Goal: Task Accomplishment & Management: Manage account settings

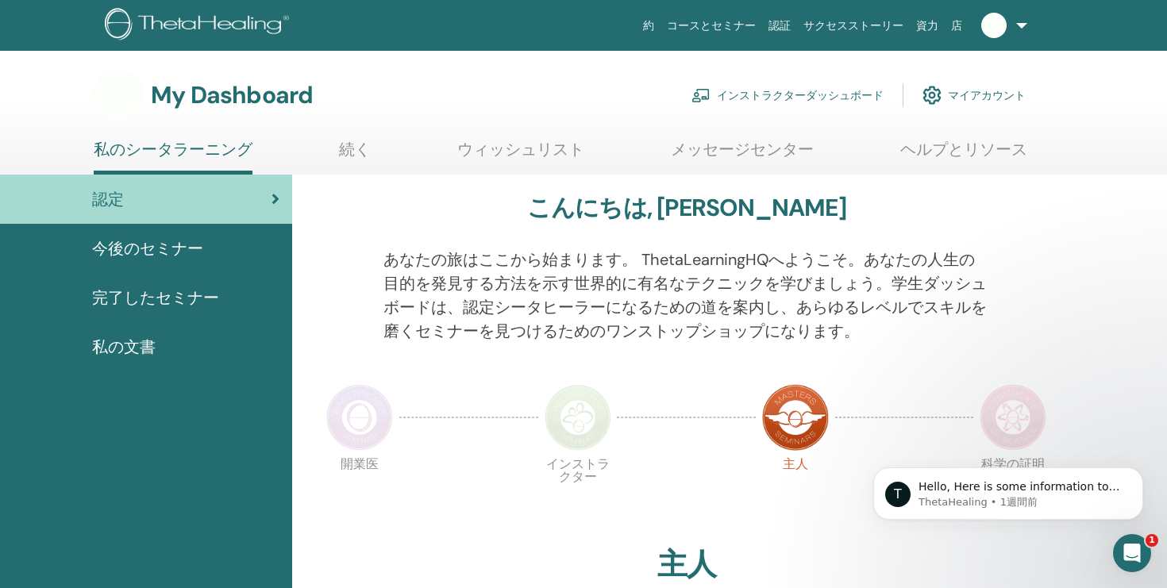
click at [762, 95] on link "インストラクターダッシュボード" at bounding box center [787, 95] width 192 height 35
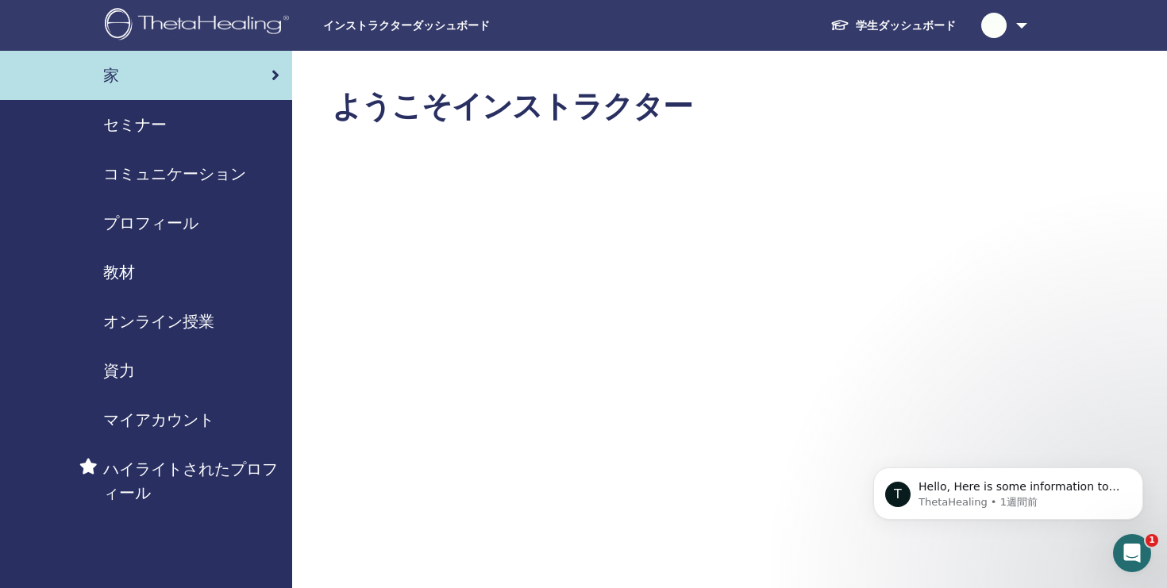
click at [162, 127] on span "セミナー" at bounding box center [135, 125] width 64 height 24
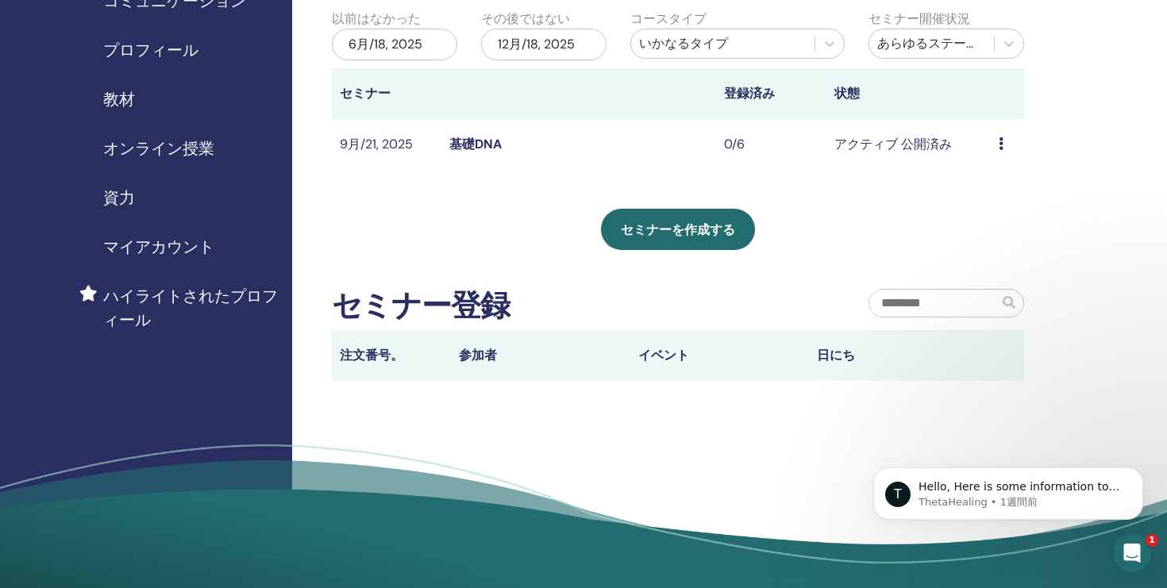
scroll to position [175, 0]
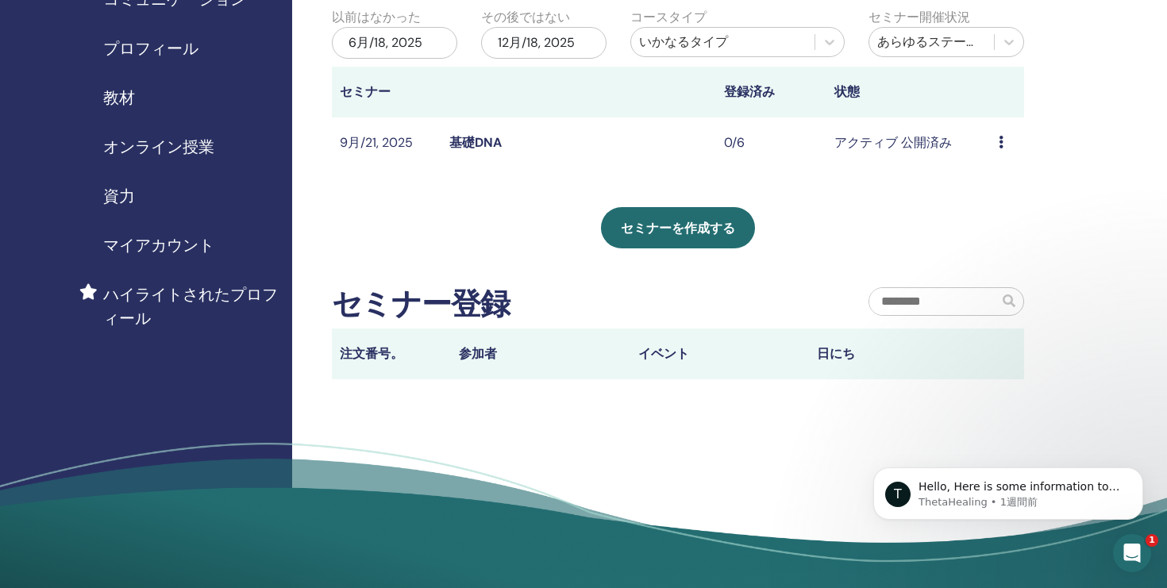
click at [461, 140] on link "基礎DNA" at bounding box center [475, 142] width 52 height 17
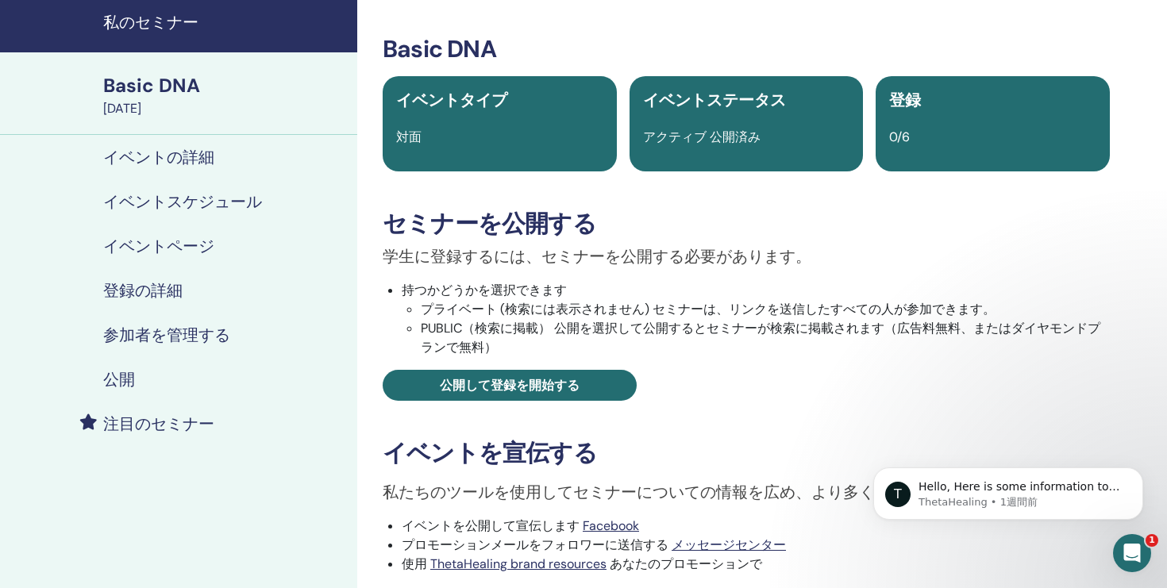
scroll to position [58, 0]
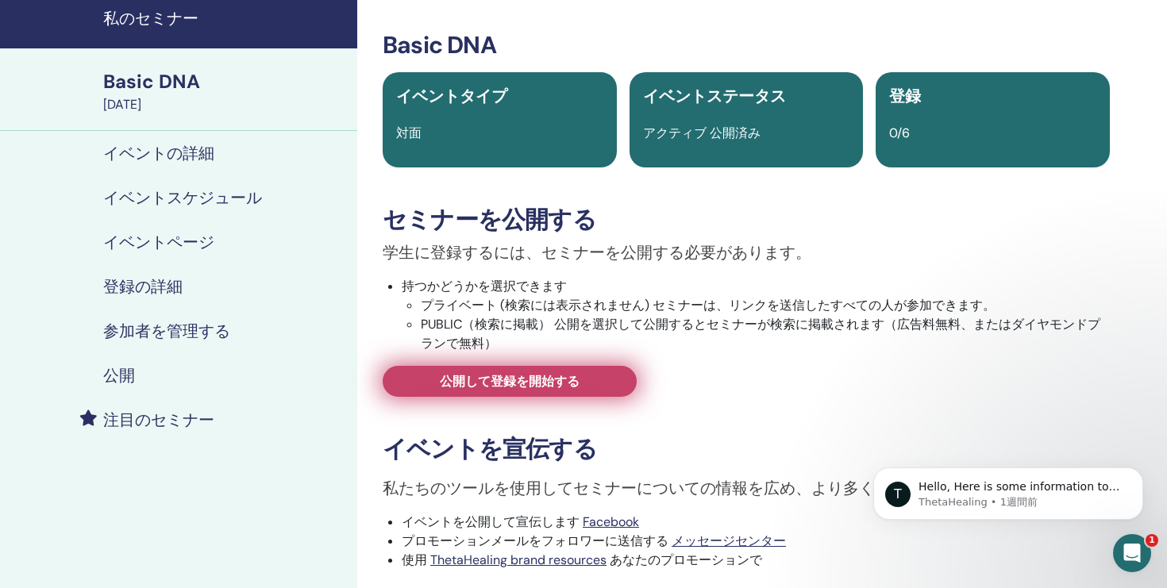
click at [503, 374] on span "公開して登録を開始する" at bounding box center [510, 381] width 140 height 17
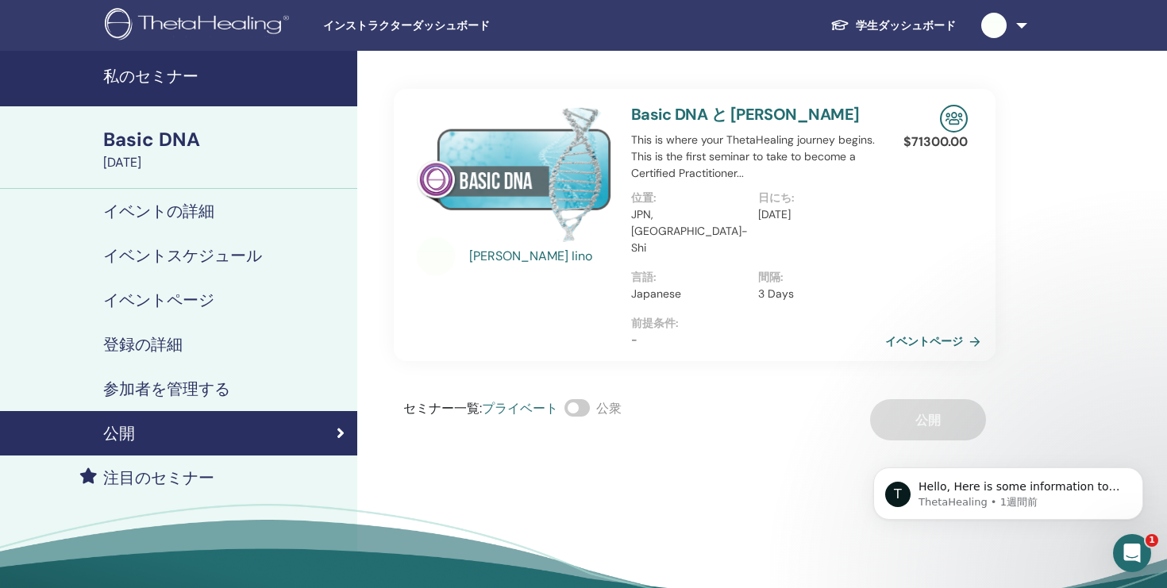
click at [514, 197] on img at bounding box center [514, 173] width 195 height 137
click at [456, 33] on span "インストラクターダッシュボード" at bounding box center [442, 25] width 238 height 17
click at [729, 143] on p "This is where your ThetaHealing journey begins. This is the first seminar to ta…" at bounding box center [758, 157] width 254 height 50
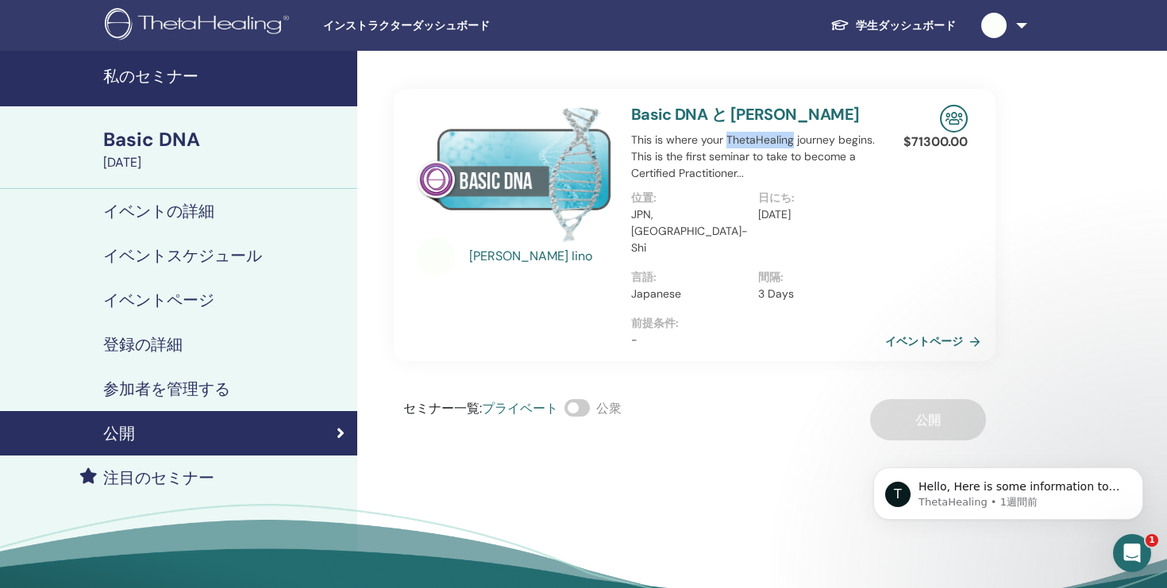
click at [960, 115] on img at bounding box center [954, 119] width 28 height 28
click at [586, 399] on span at bounding box center [576, 407] width 25 height 17
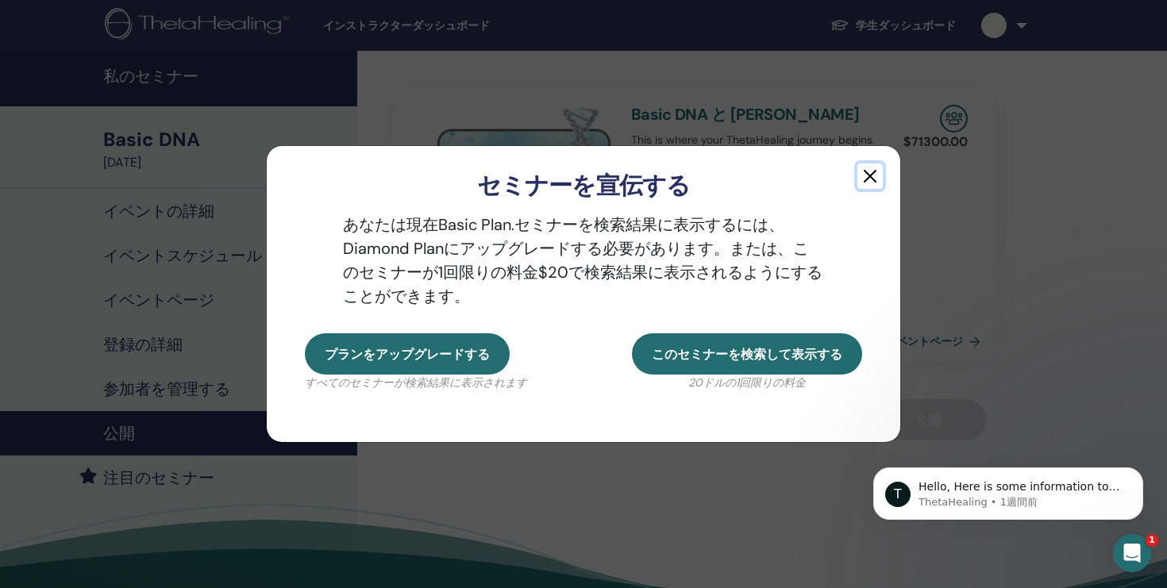
click at [867, 173] on button "button" at bounding box center [869, 176] width 25 height 25
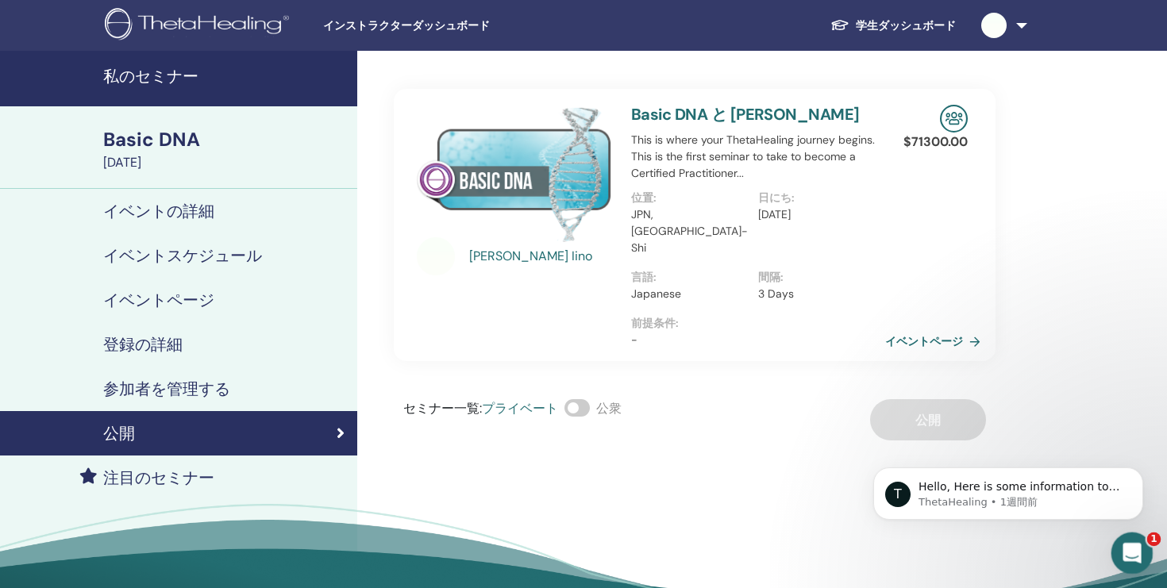
click at [1126, 547] on icon "Intercom Messengerを開く" at bounding box center [1130, 551] width 26 height 26
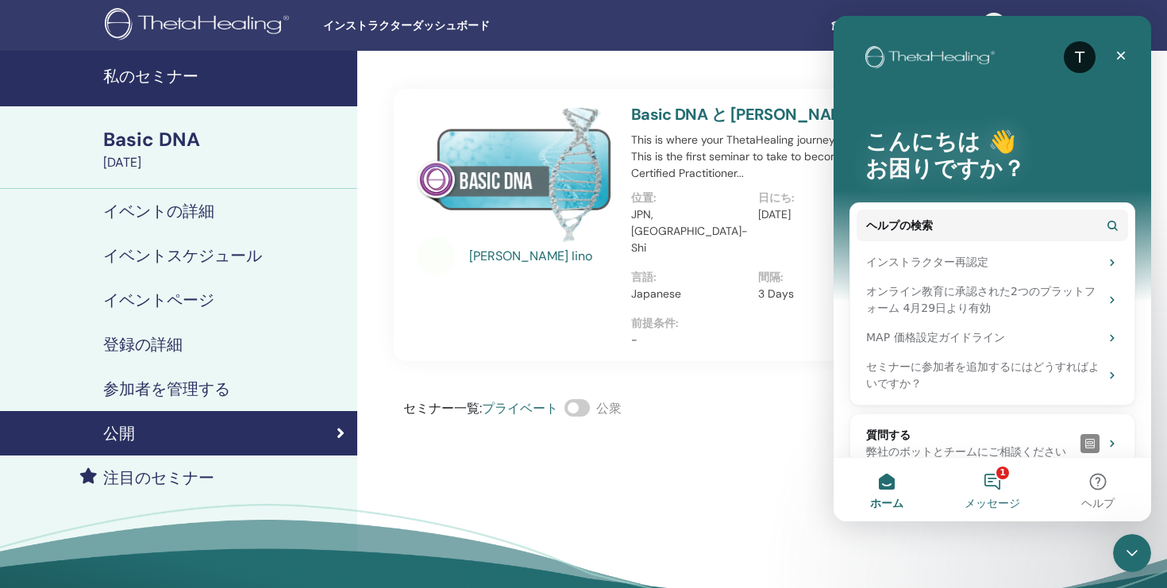
click at [992, 477] on button "1 メッセージ" at bounding box center [992, 490] width 106 height 64
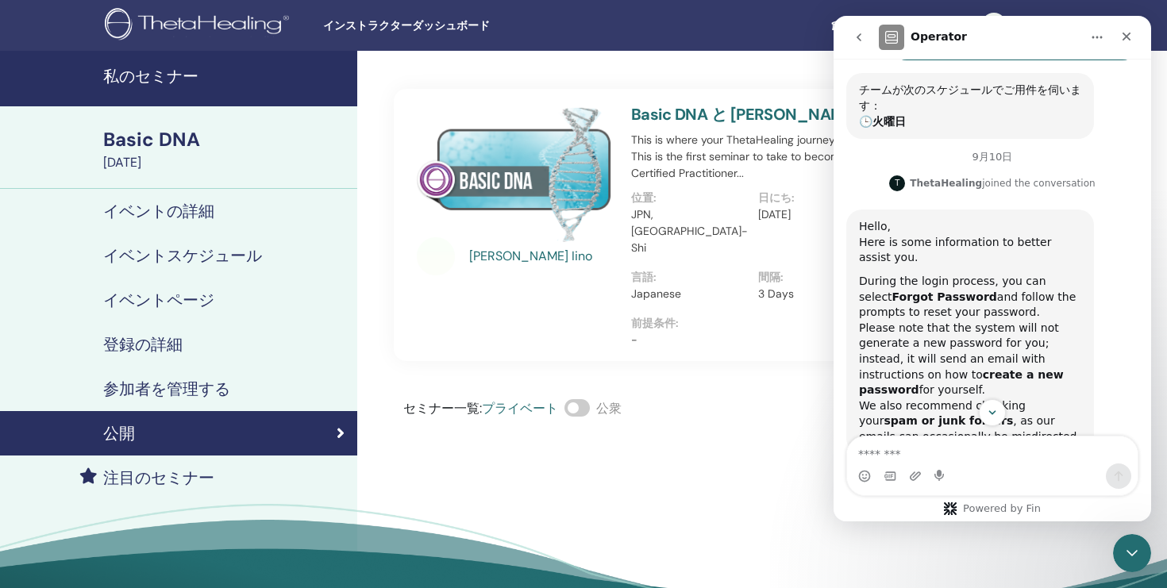
scroll to position [355, 0]
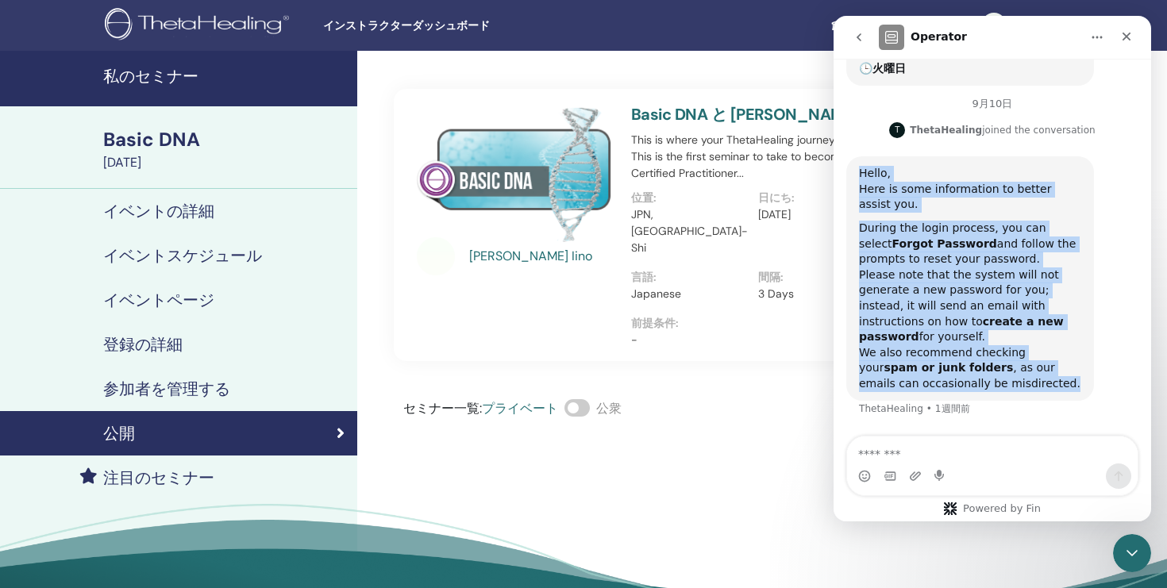
drag, startPoint x: 860, startPoint y: 175, endPoint x: 965, endPoint y: 406, distance: 254.4
click at [965, 406] on div "Hello, Here is some information to better assist you. During the login process,…" at bounding box center [992, 295] width 292 height 279
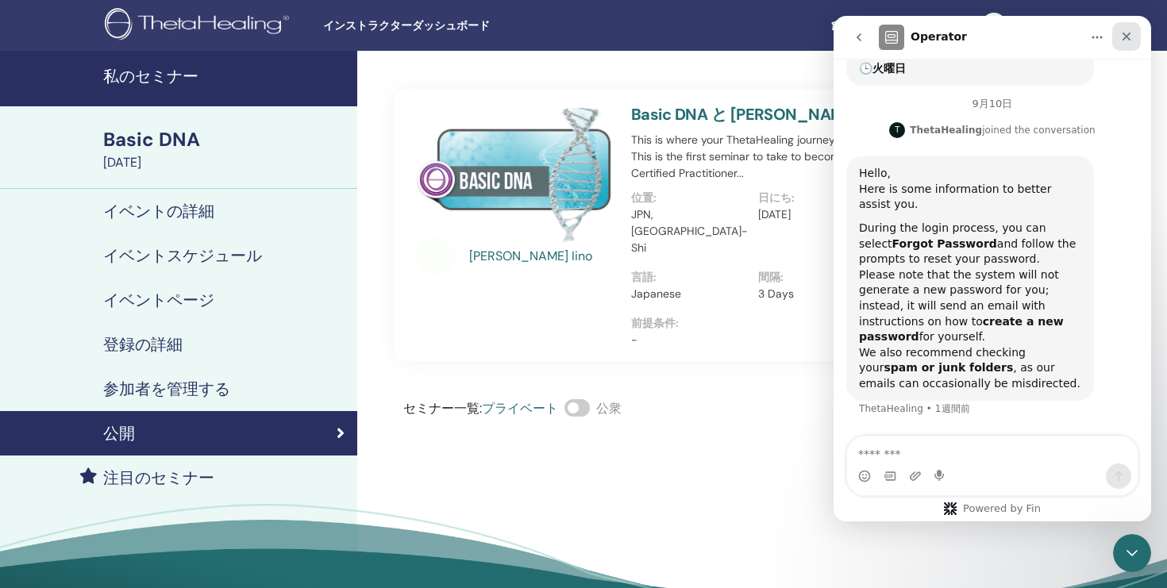
click at [1126, 32] on icon "クローズ" at bounding box center [1126, 36] width 13 height 13
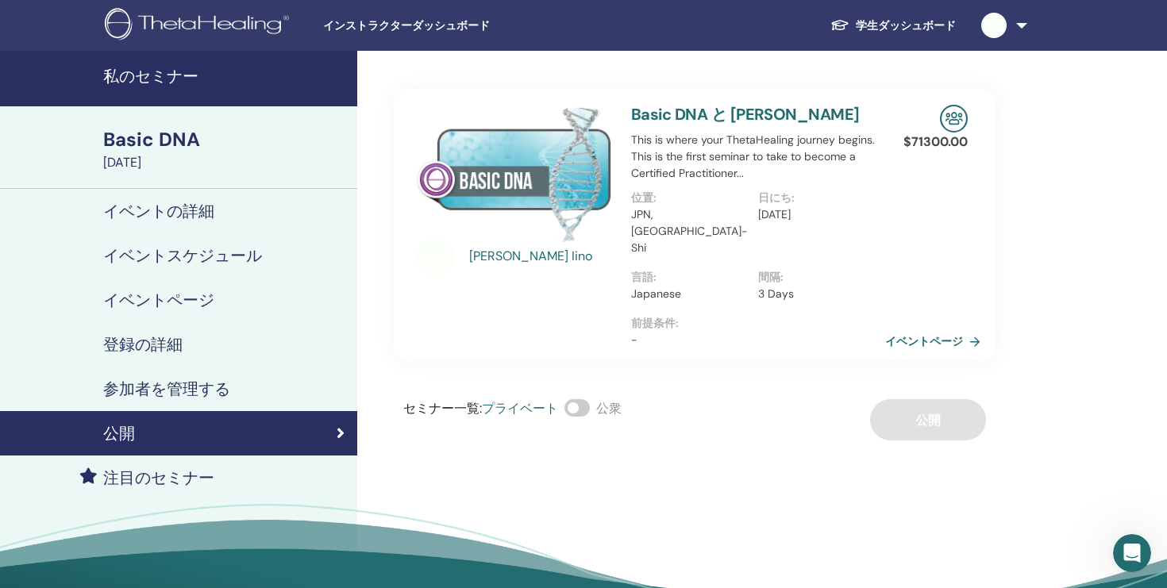
click at [914, 399] on div "セミナー一覧 : プライベート 公衆 公開" at bounding box center [695, 419] width 602 height 41
click at [581, 399] on span at bounding box center [576, 407] width 25 height 17
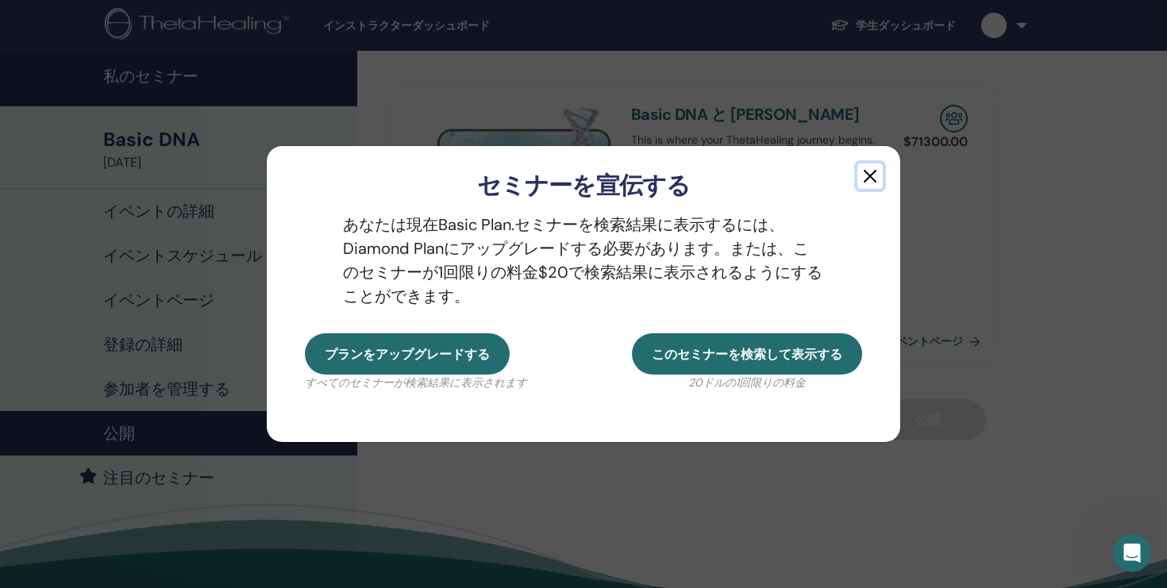
click at [867, 175] on button "button" at bounding box center [869, 176] width 25 height 25
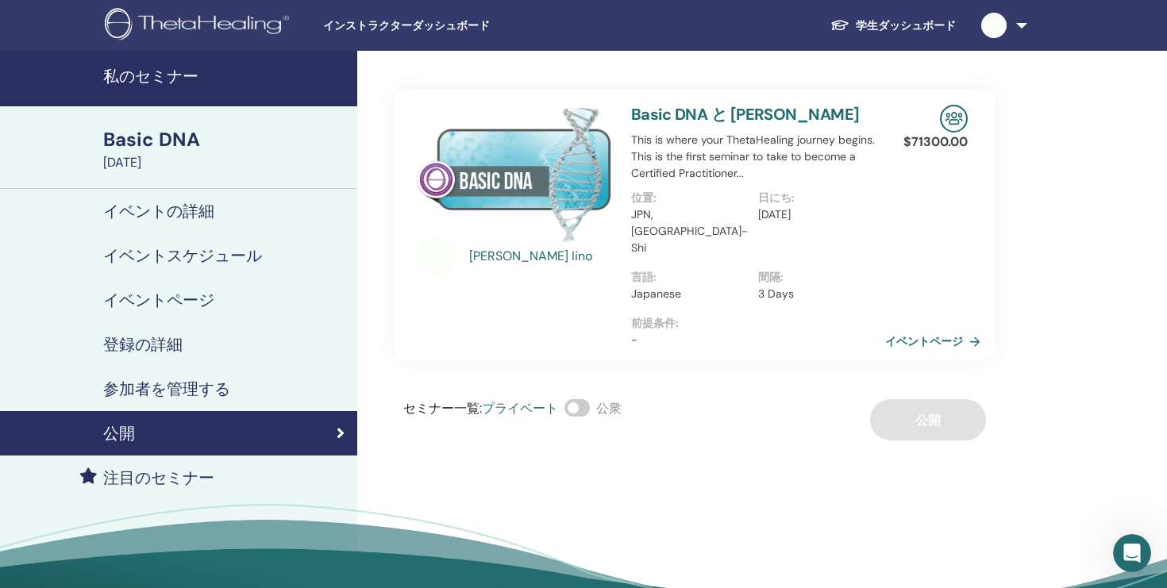
click at [184, 206] on h4 "イベントの詳細" at bounding box center [158, 211] width 111 height 19
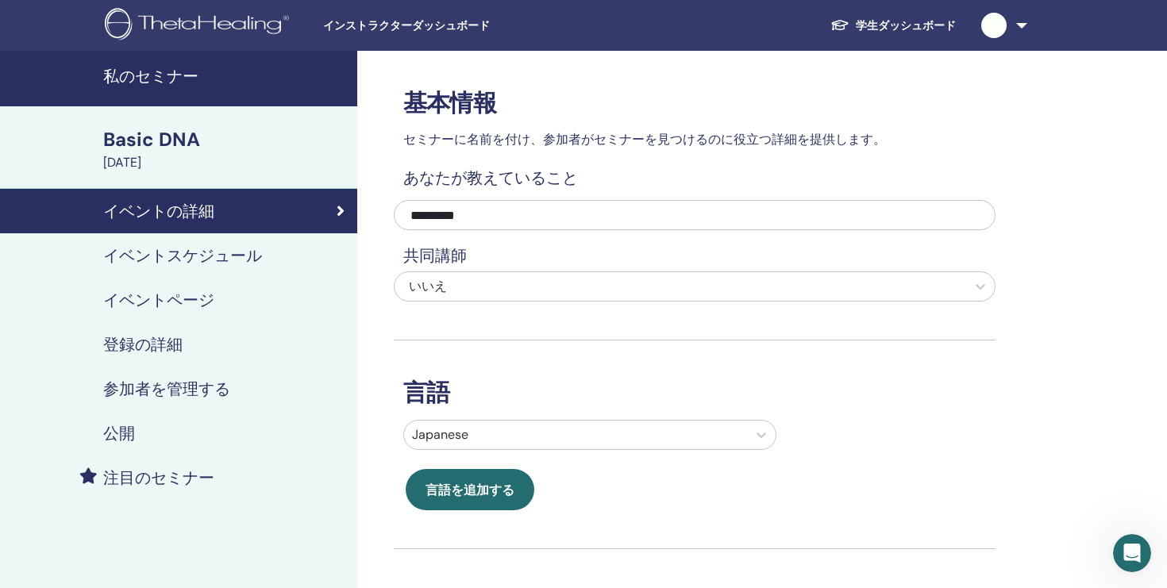
click at [129, 259] on h4 "イベントスケジュール" at bounding box center [182, 255] width 159 height 19
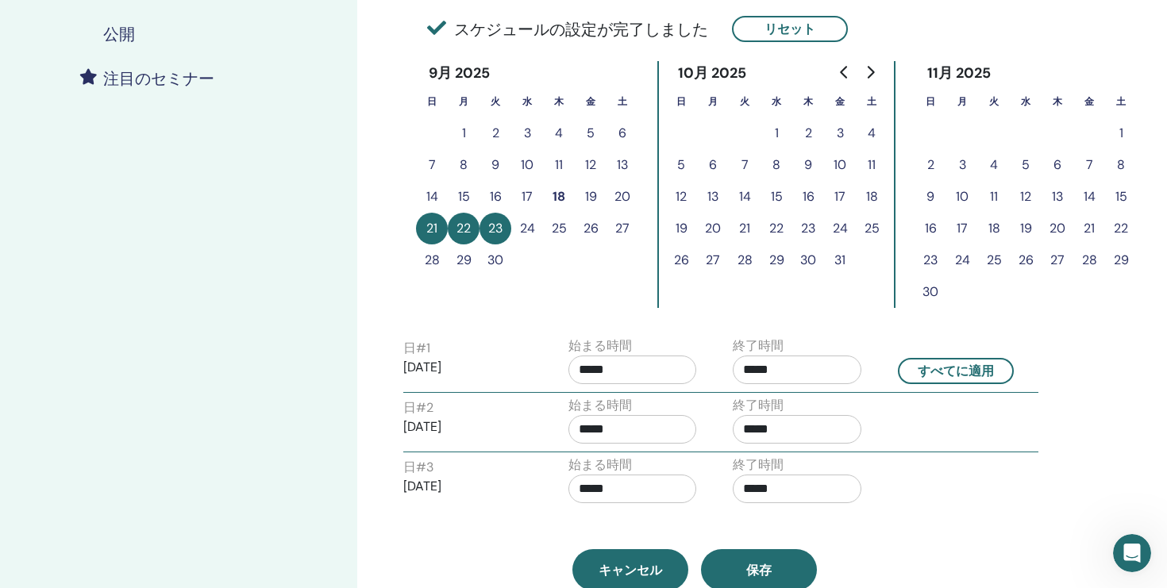
scroll to position [471, 0]
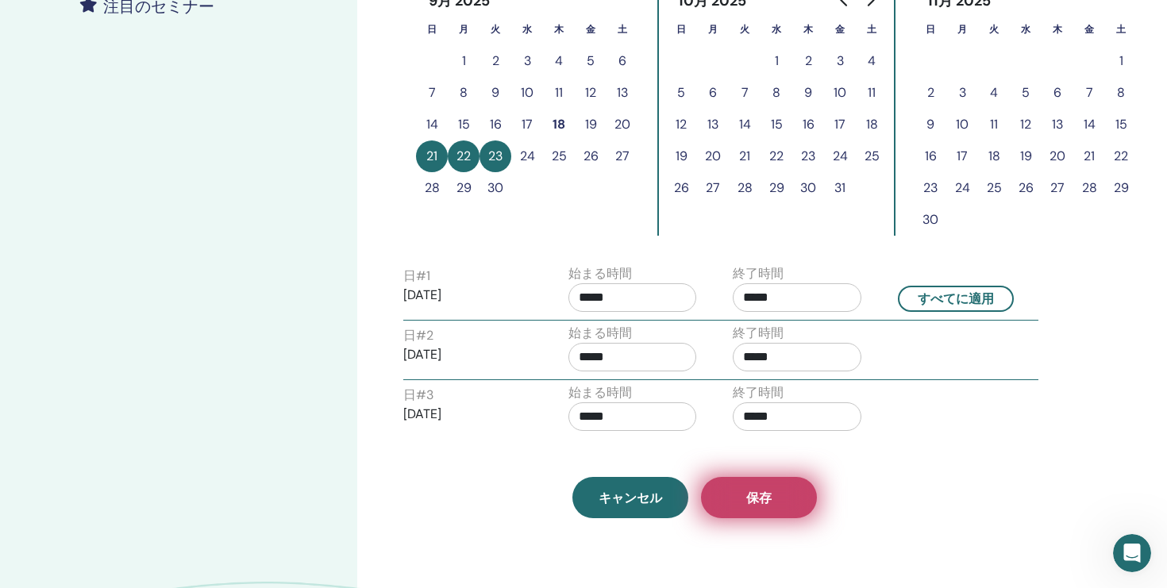
click at [741, 503] on button "保存" at bounding box center [759, 497] width 116 height 41
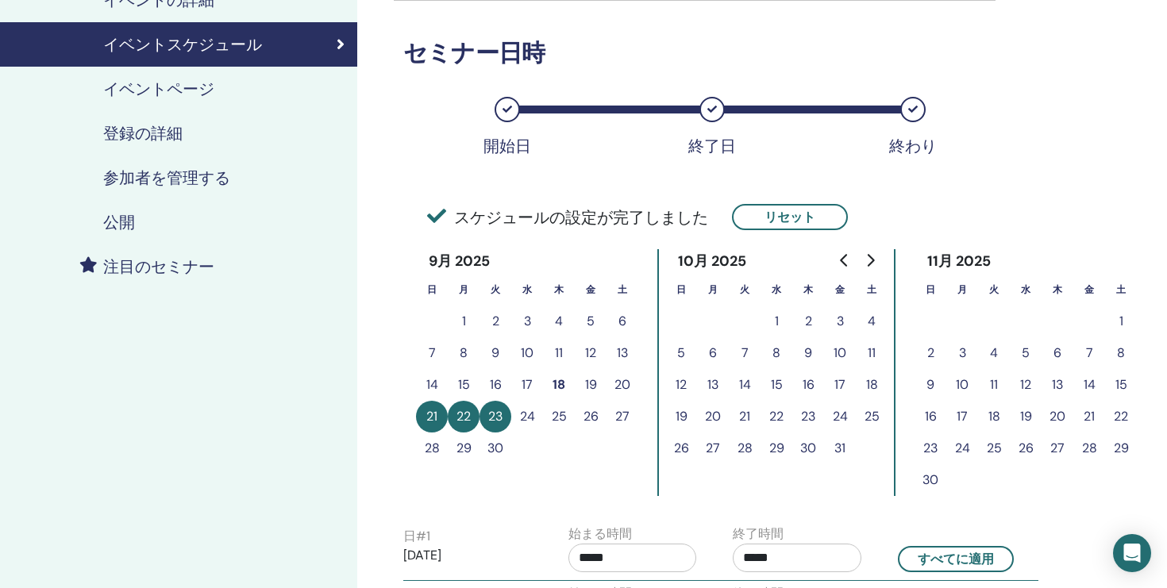
scroll to position [210, 0]
click at [122, 224] on h4 "公開" at bounding box center [119, 223] width 32 height 19
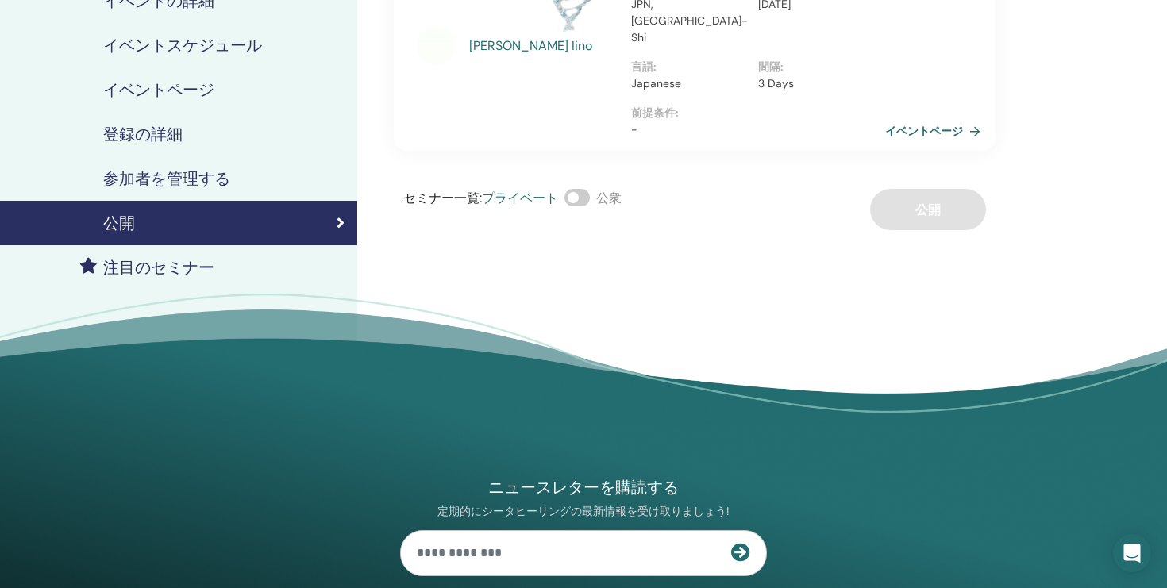
click at [122, 224] on h4 "公開" at bounding box center [119, 223] width 32 height 19
click at [342, 223] on icon at bounding box center [341, 223] width 8 height 16
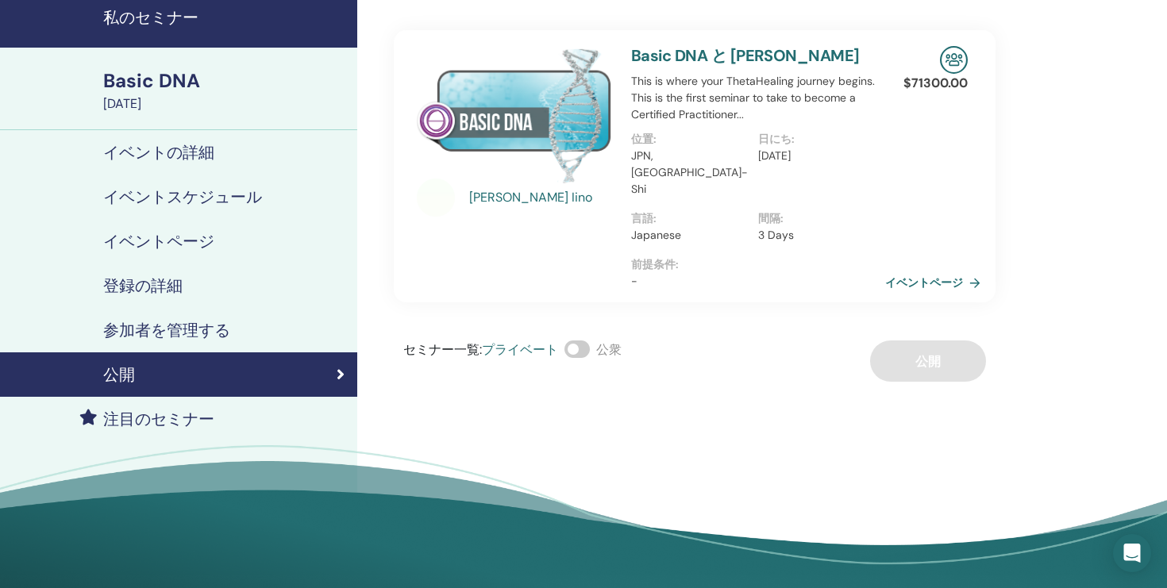
scroll to position [57, 0]
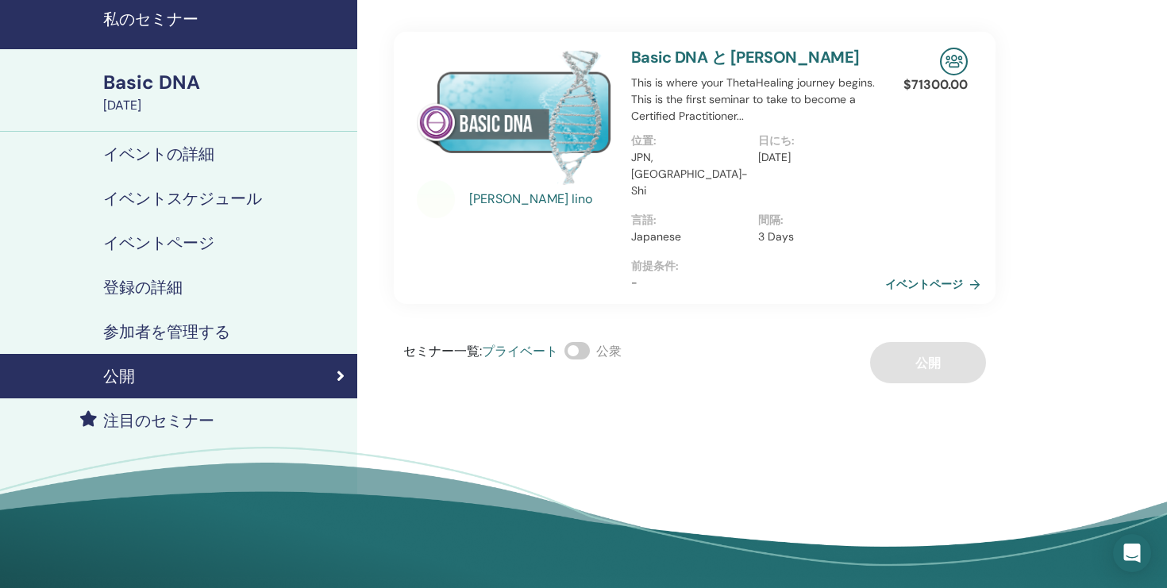
click at [166, 197] on h4 "イベントスケジュール" at bounding box center [182, 198] width 159 height 19
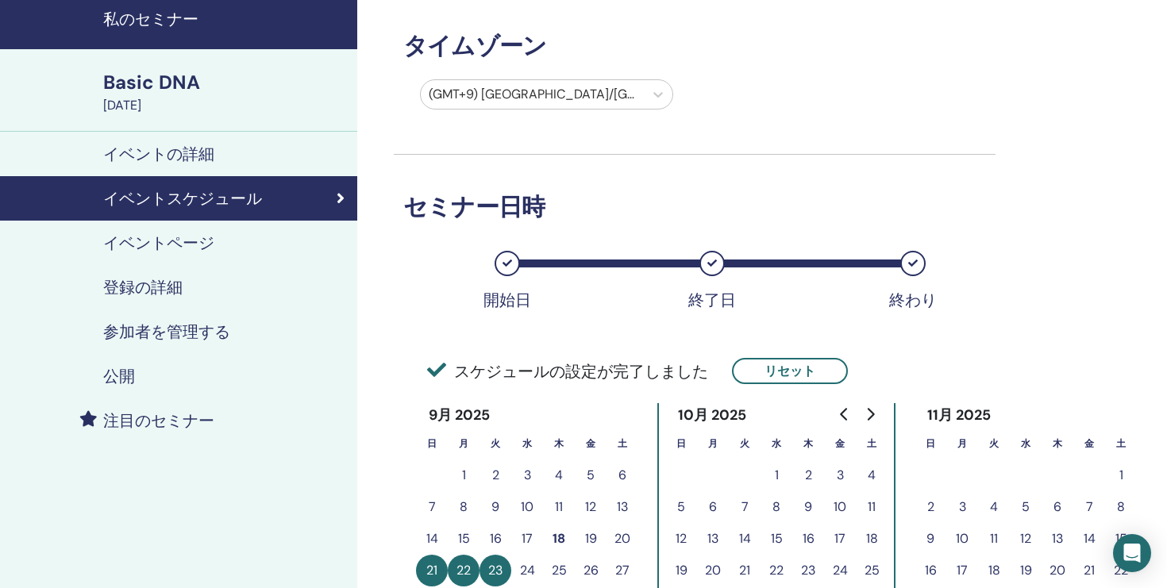
click at [152, 244] on h4 "イベントページ" at bounding box center [158, 242] width 111 height 19
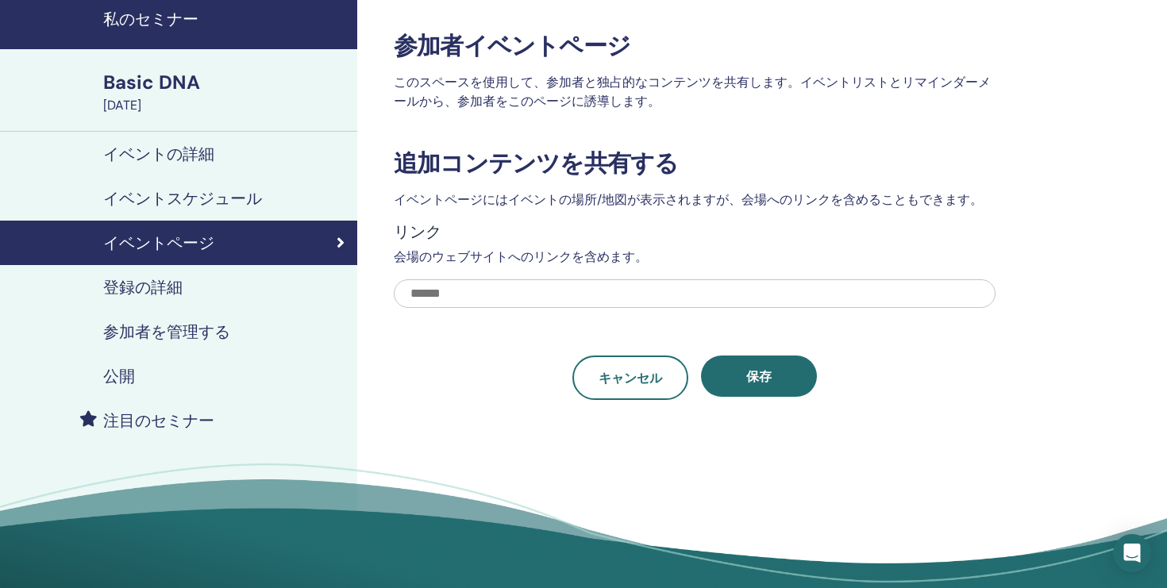
click at [144, 288] on h4 "登録の詳細" at bounding box center [142, 287] width 79 height 19
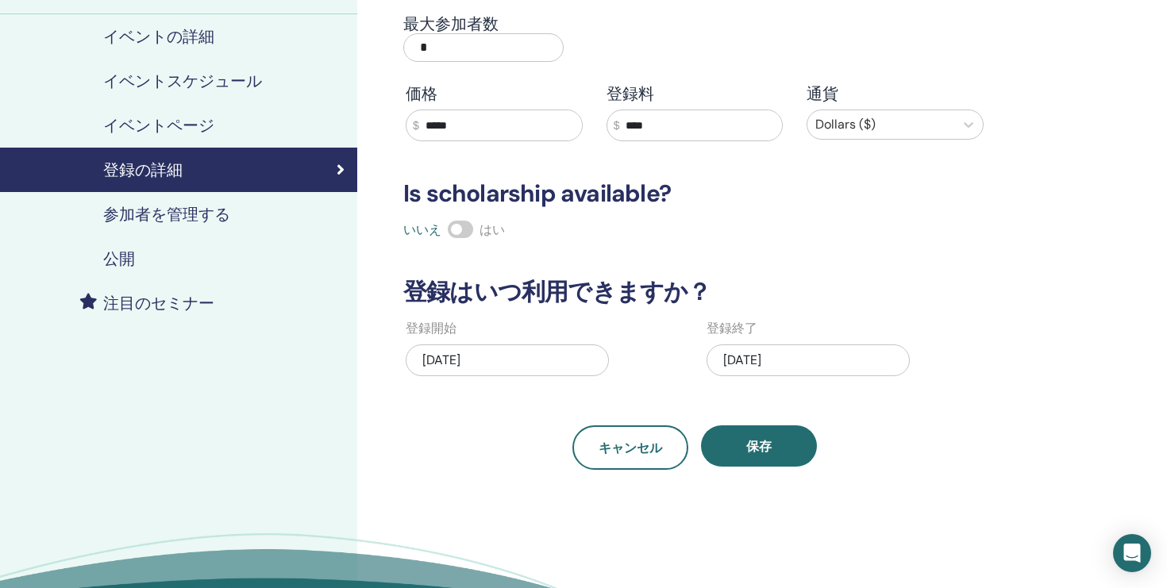
scroll to position [171, 0]
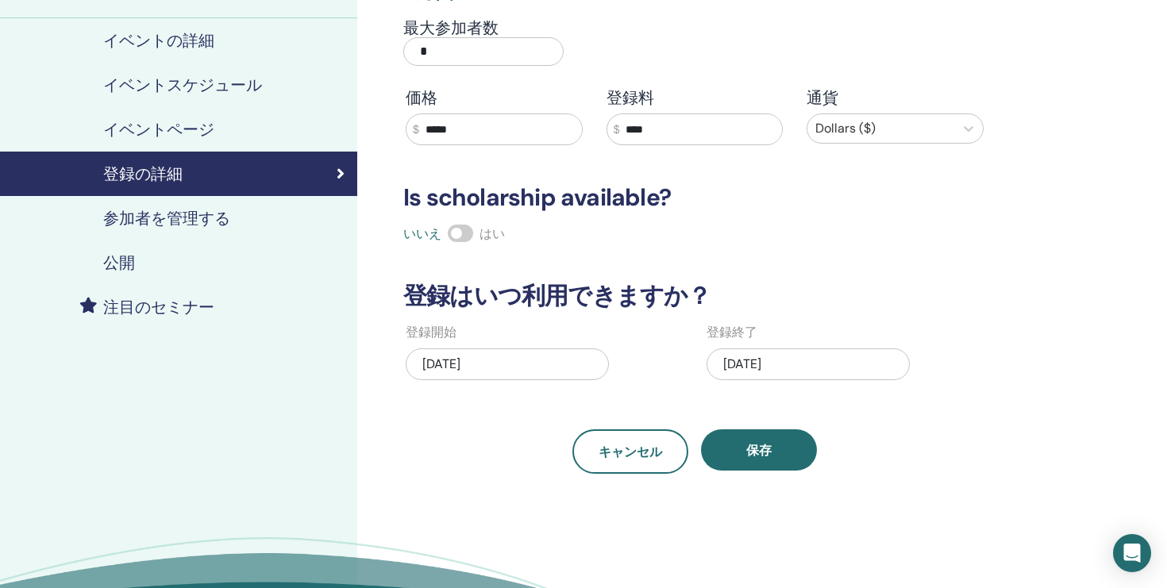
click at [125, 263] on h4 "公開" at bounding box center [119, 262] width 32 height 19
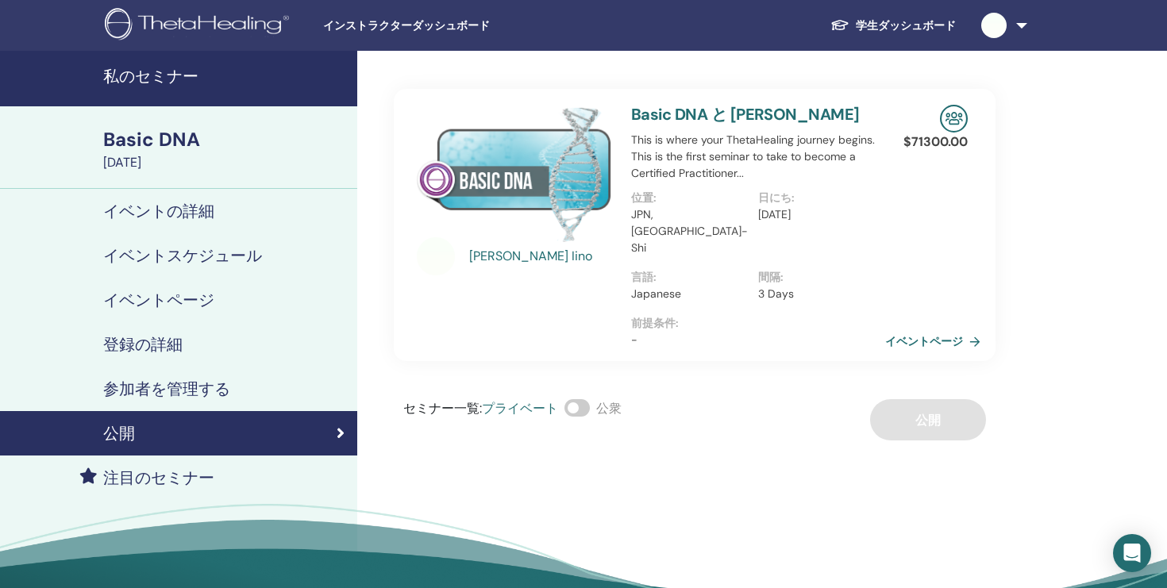
click at [891, 25] on link "学生ダッシュボード" at bounding box center [893, 25] width 151 height 29
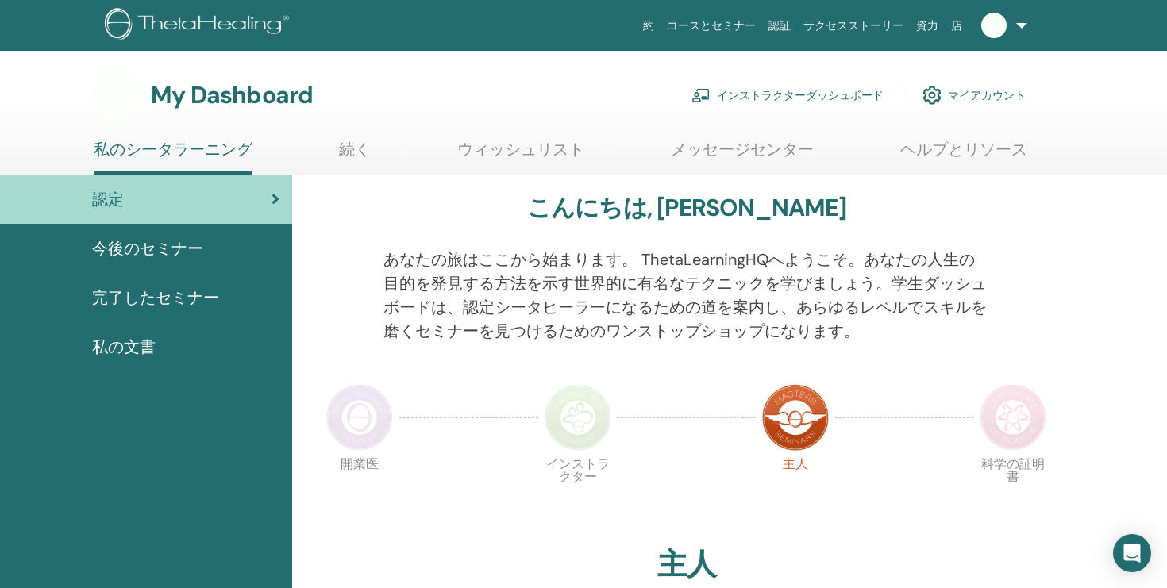
click at [729, 94] on link "インストラクターダッシュボード" at bounding box center [787, 95] width 192 height 35
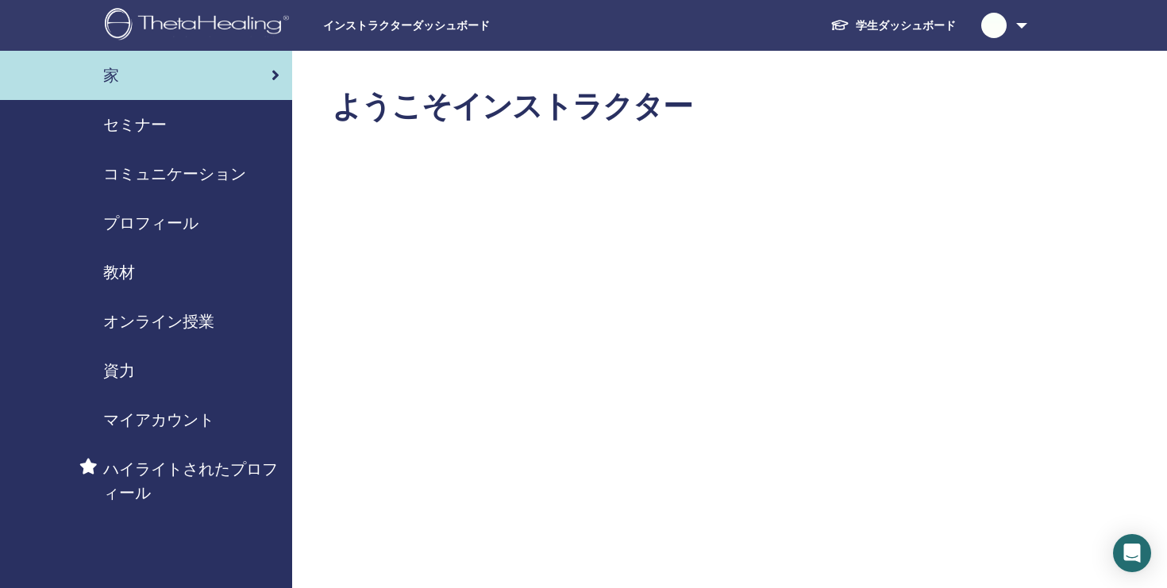
click at [155, 121] on span "セミナー" at bounding box center [135, 125] width 64 height 24
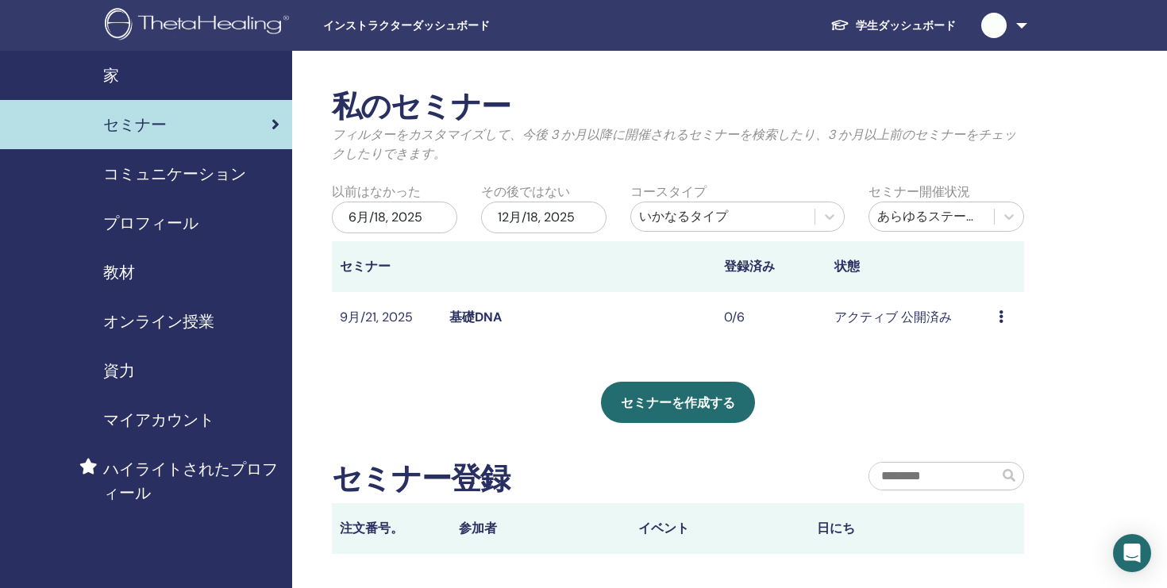
click at [1003, 317] on div "プレビュー 編集 出席者 キャンセル" at bounding box center [1007, 317] width 17 height 19
click at [1114, 265] on div "私のセミナー フィルターをカスタマイズして、今後 3 か月以降に開催されるセミナーを検索したり、3 か月以上前のセミナーをチェックしたりできます。 以前はなか…" at bounding box center [730, 413] width 876 height 725
click at [851, 264] on th "状態" at bounding box center [908, 266] width 165 height 51
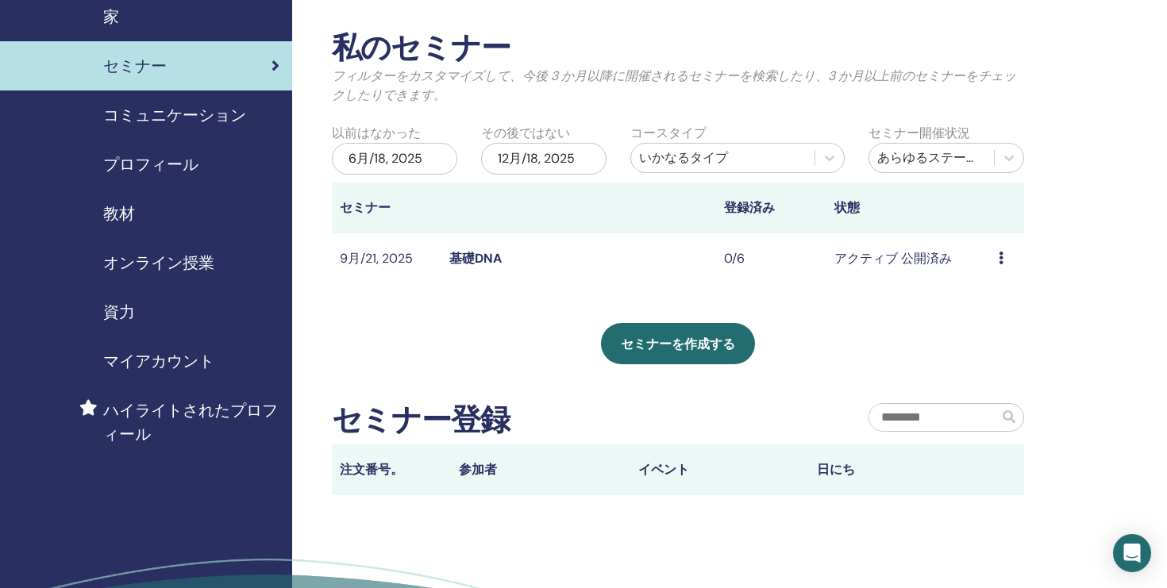
scroll to position [18, 0]
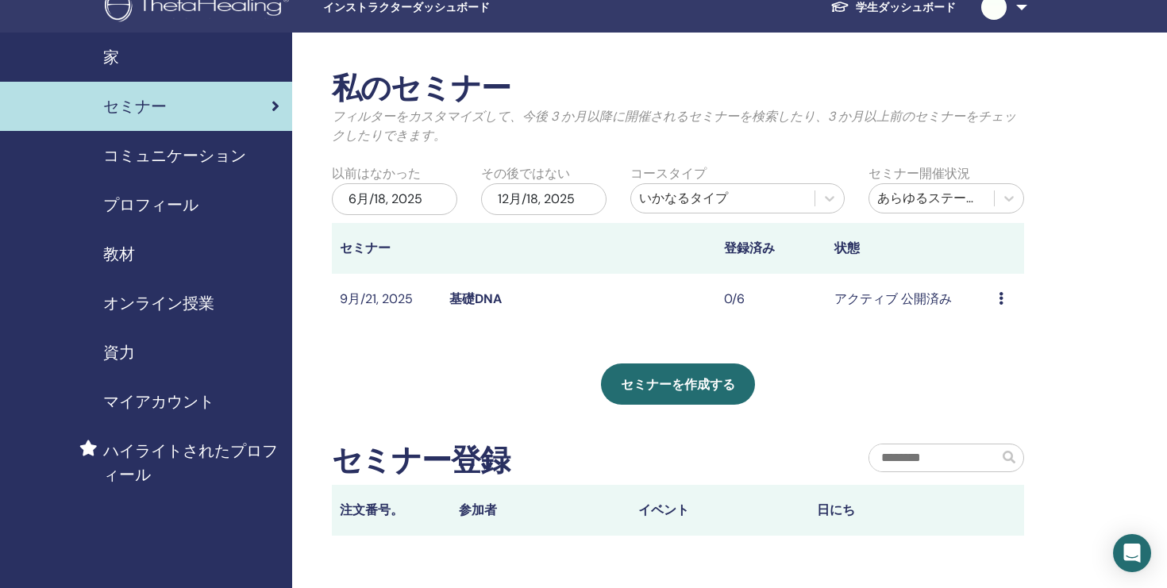
click at [365, 246] on th "セミナー" at bounding box center [387, 248] width 110 height 51
click at [448, 243] on th at bounding box center [578, 248] width 275 height 51
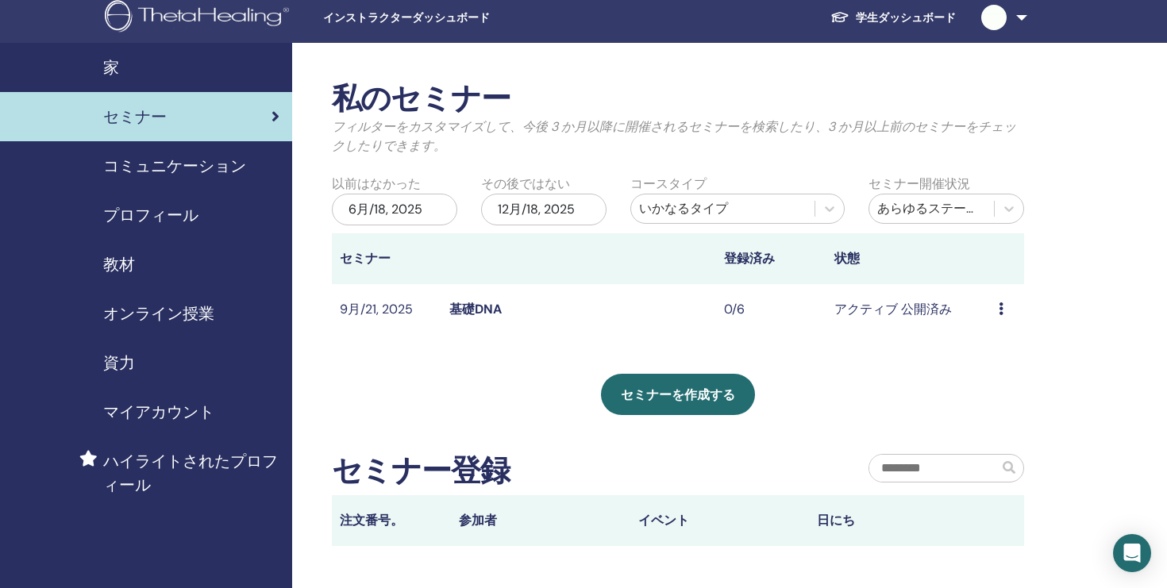
scroll to position [9, 0]
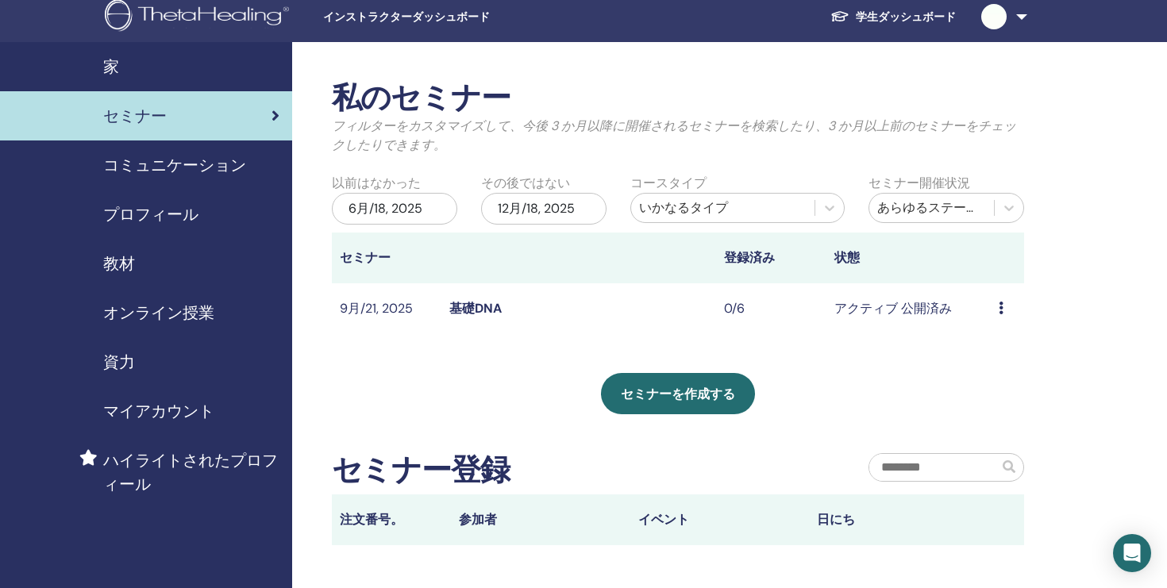
click at [146, 411] on span "マイアカウント" at bounding box center [158, 411] width 111 height 24
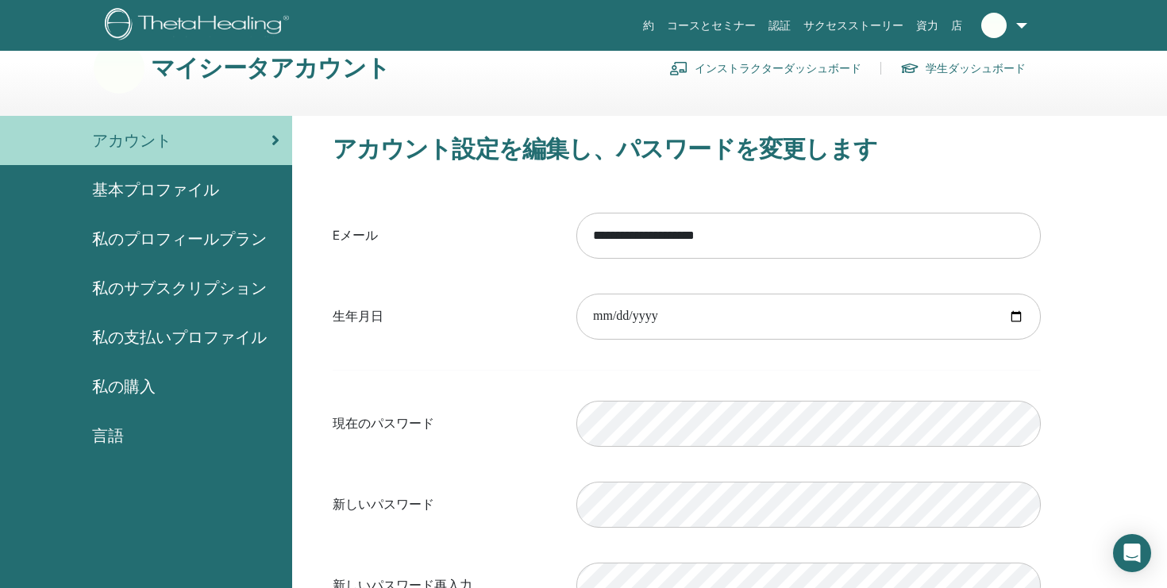
scroll to position [25, 0]
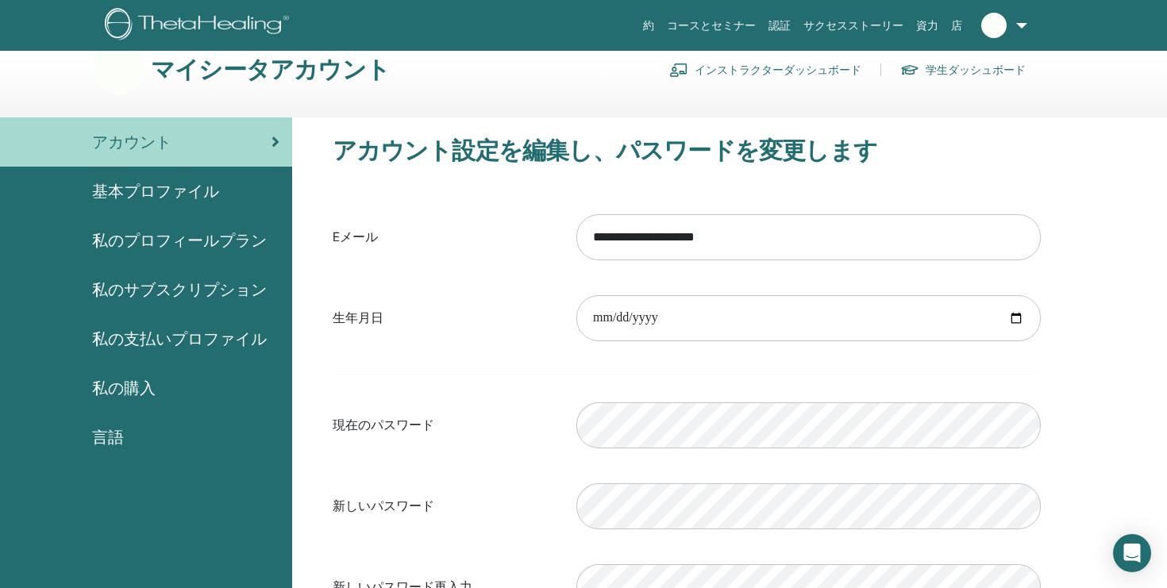
click at [140, 191] on span "基本プロファイル" at bounding box center [155, 191] width 127 height 24
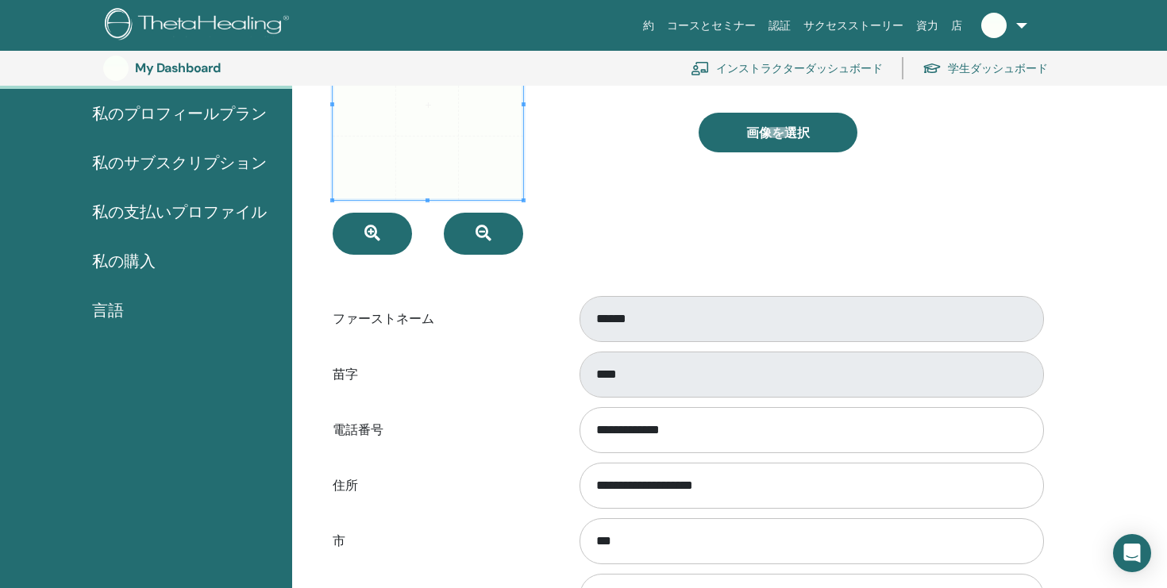
scroll to position [188, 0]
click at [137, 165] on span "私のサブスクリプション" at bounding box center [179, 162] width 175 height 24
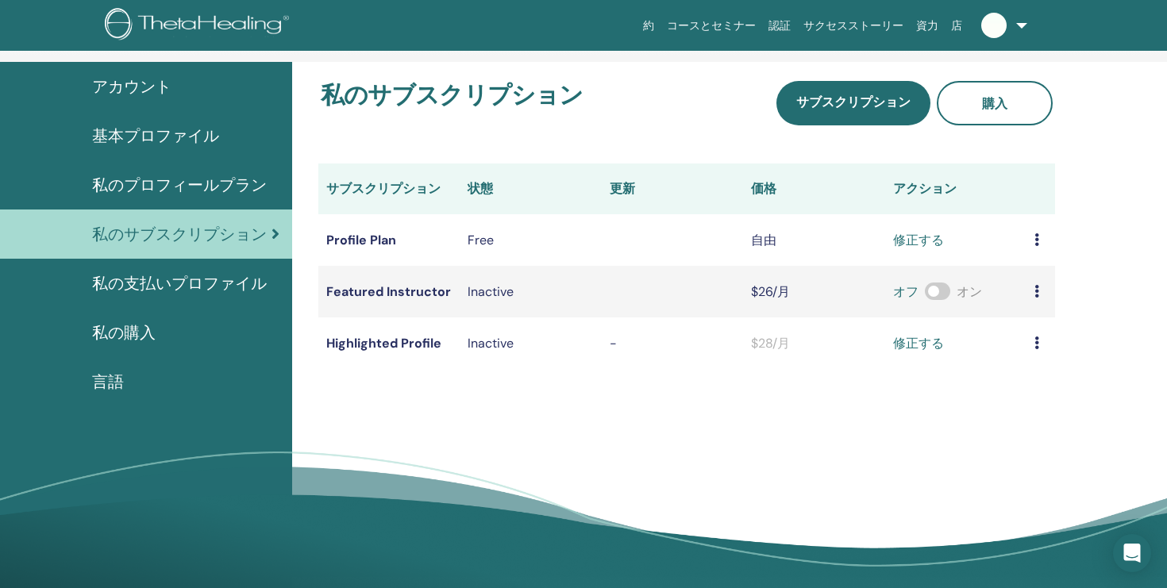
scroll to position [87, 0]
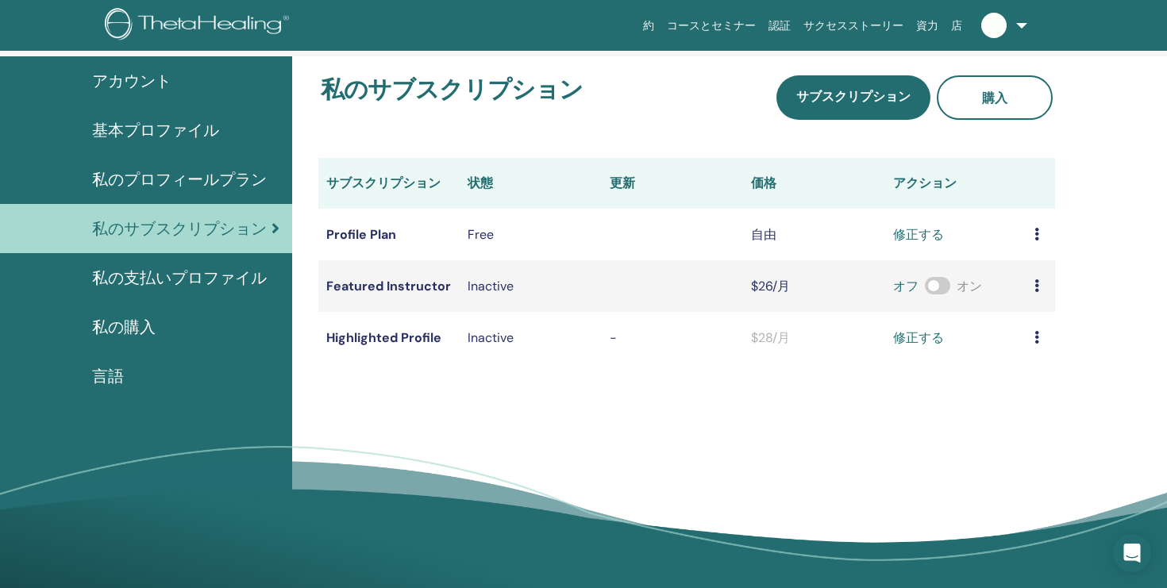
click at [1019, 21] on link at bounding box center [1000, 25] width 65 height 51
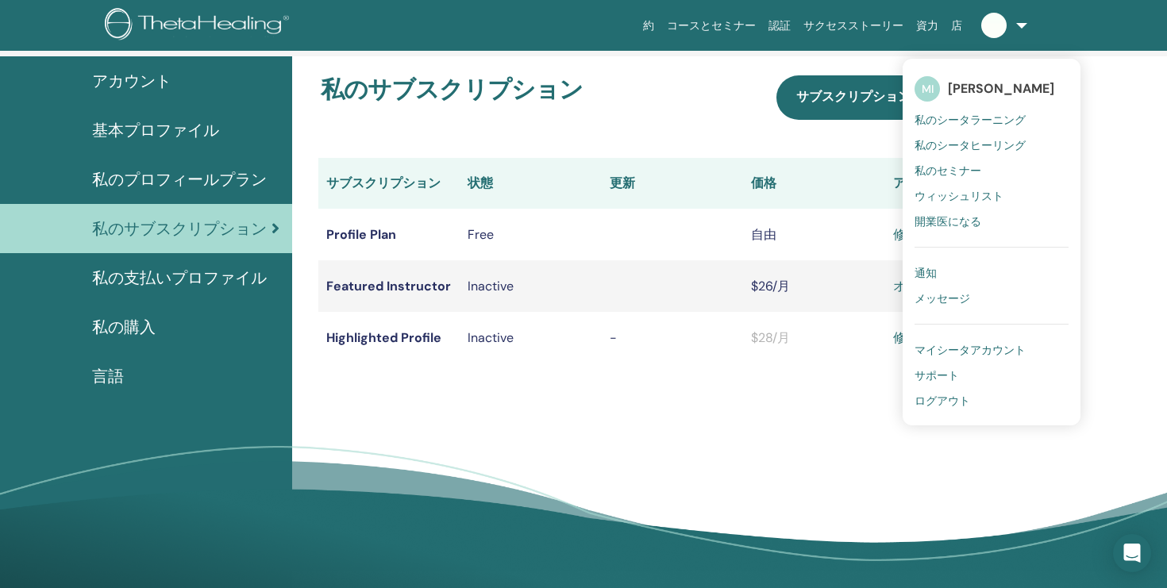
click at [969, 169] on span "私のセミナー" at bounding box center [947, 171] width 67 height 14
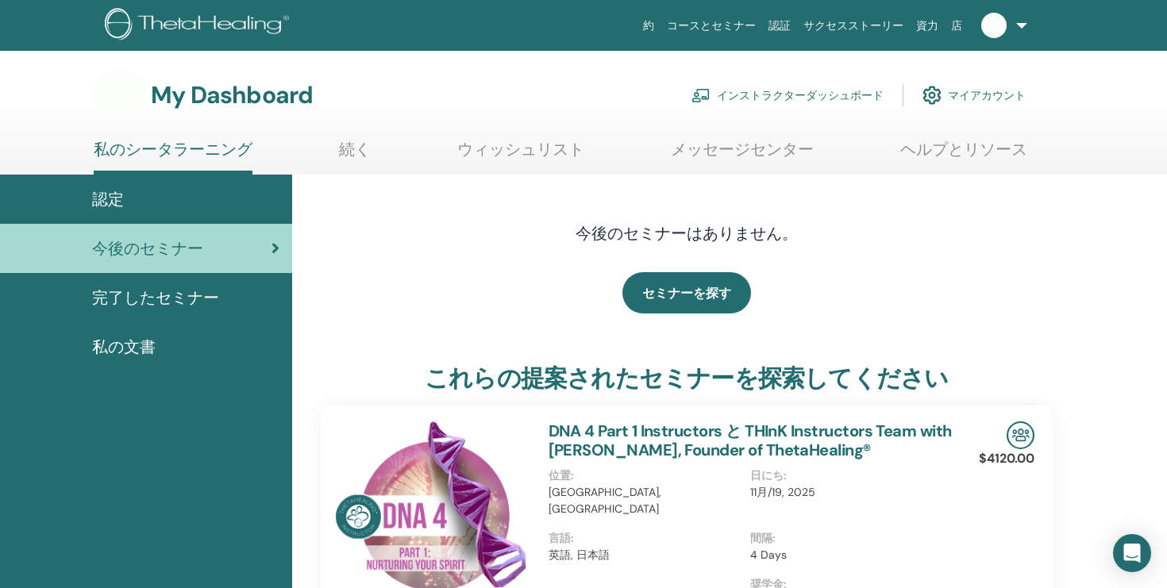
click at [127, 199] on div "認定" at bounding box center [146, 199] width 267 height 24
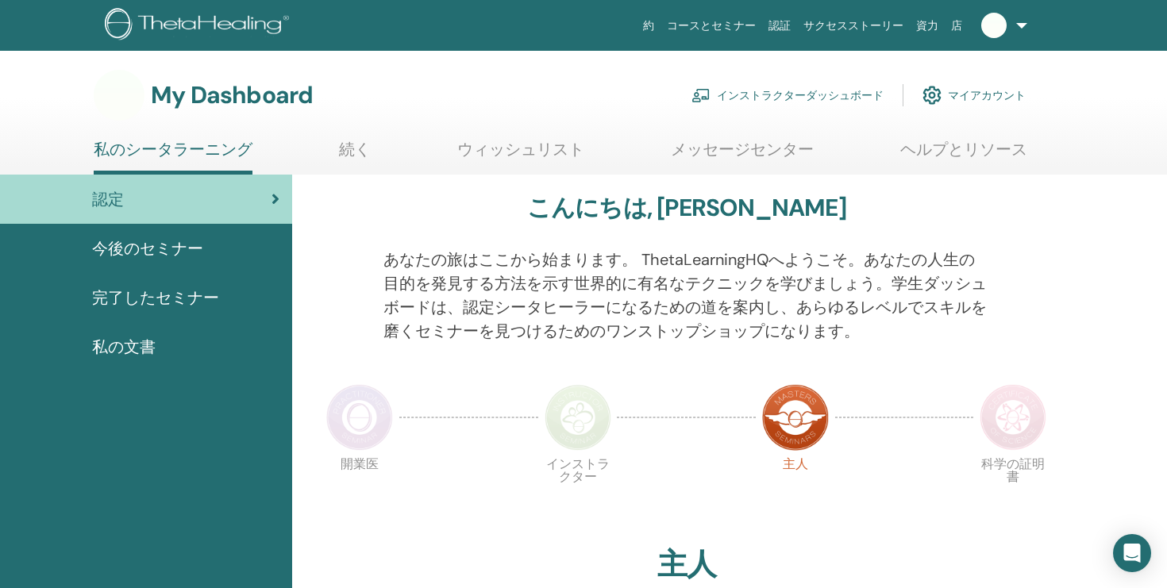
click at [782, 95] on link "インストラクターダッシュボード" at bounding box center [787, 95] width 192 height 35
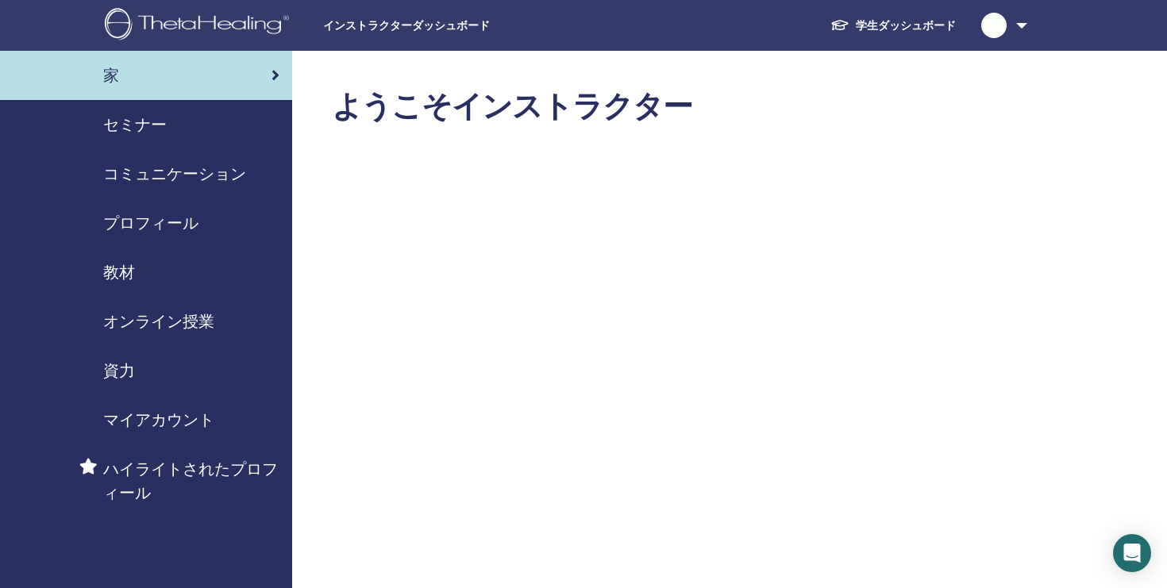
click at [150, 121] on span "セミナー" at bounding box center [135, 125] width 64 height 24
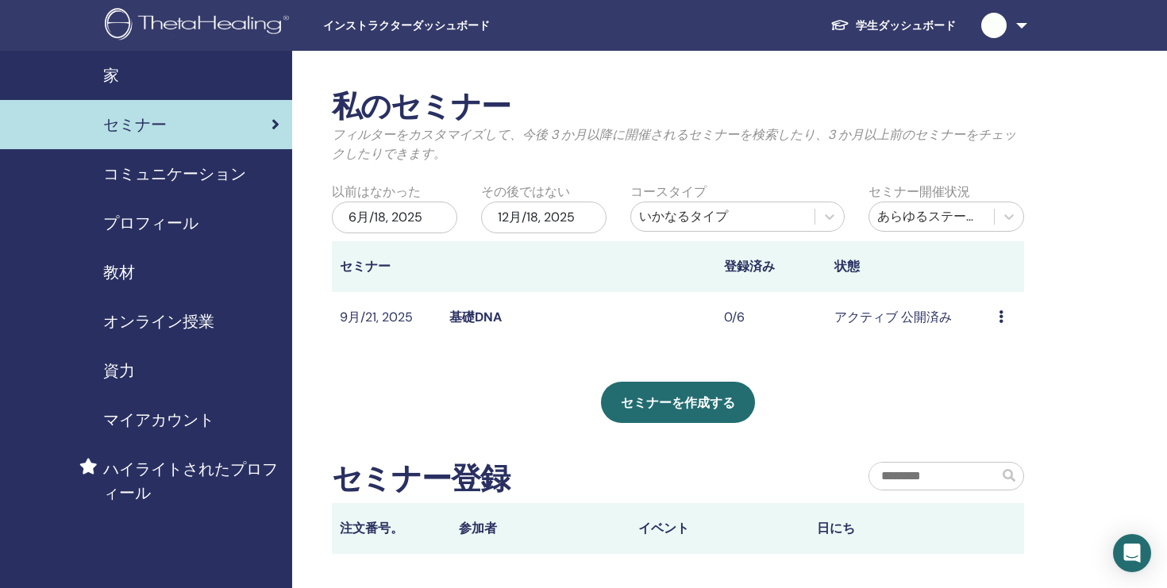
click at [897, 317] on td "アクティブ 公開済み" at bounding box center [908, 318] width 165 height 52
click at [472, 312] on link "基礎DNA" at bounding box center [475, 317] width 52 height 17
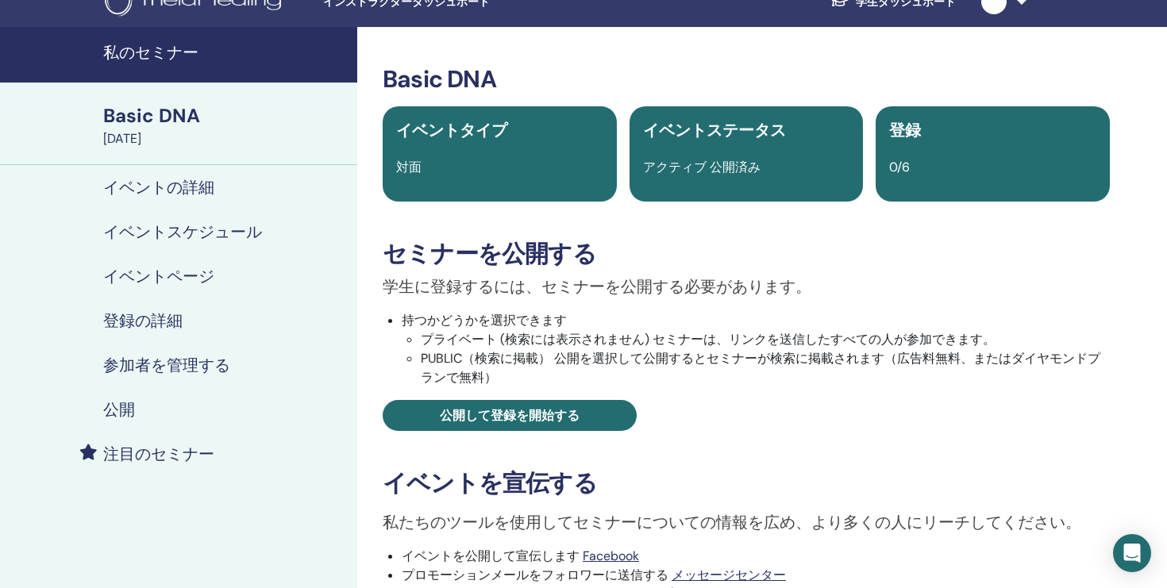
scroll to position [29, 0]
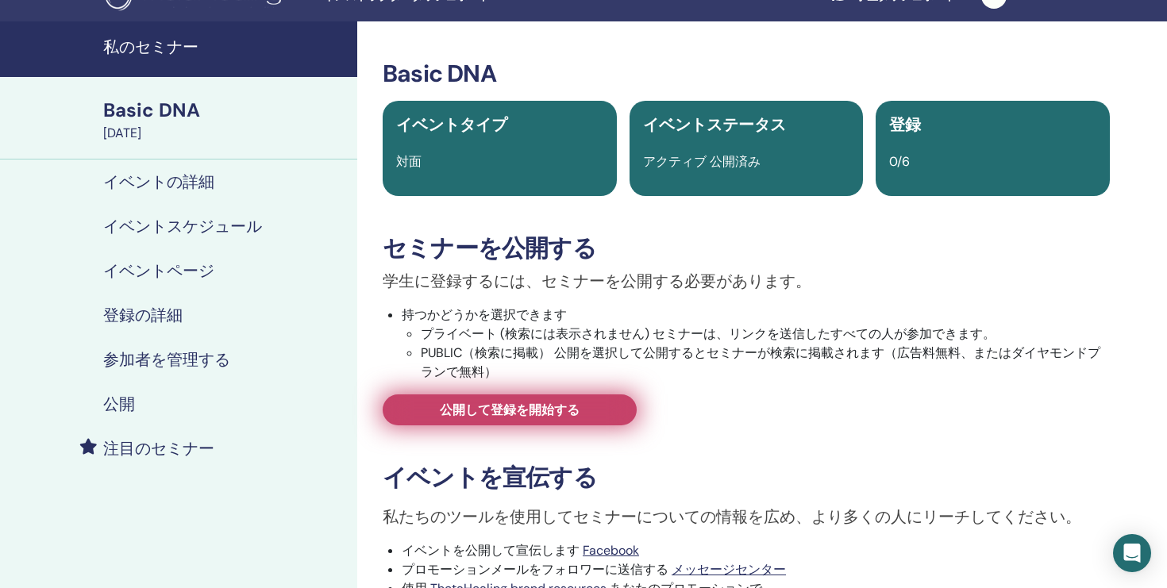
click at [474, 406] on span "公開して登録を開始する" at bounding box center [510, 410] width 140 height 17
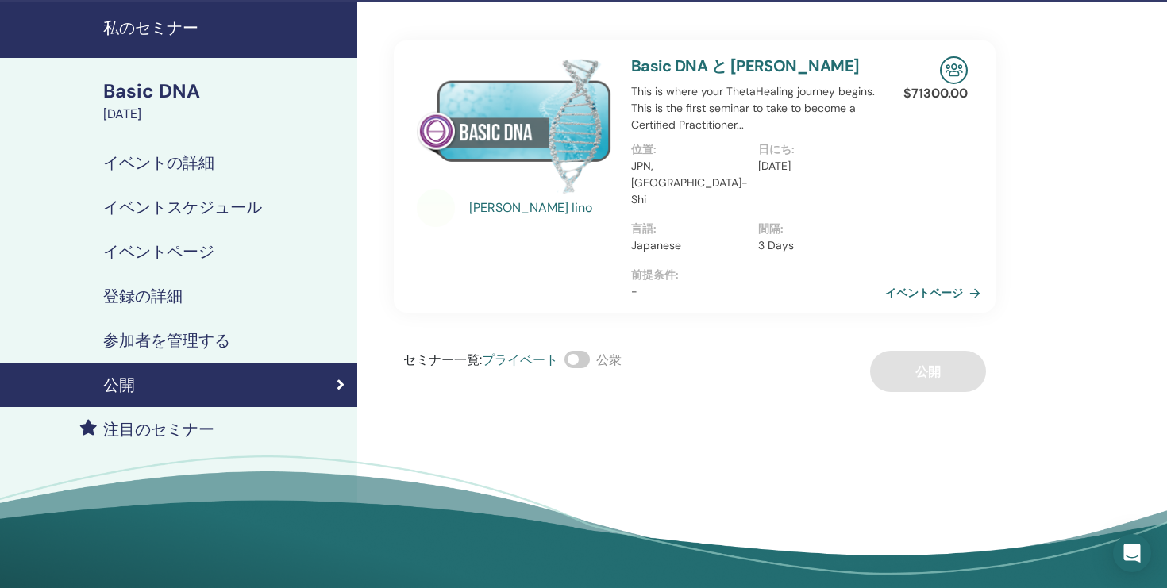
scroll to position [51, 0]
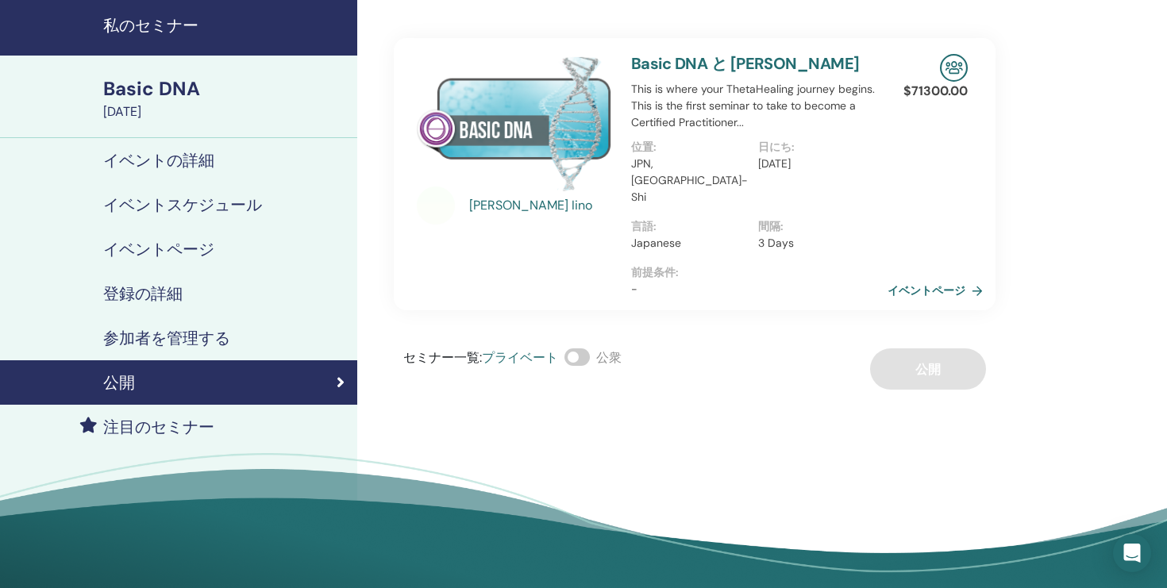
click at [937, 279] on link "イベントページ" at bounding box center [938, 291] width 102 height 24
